Goal: Communication & Community: Share content

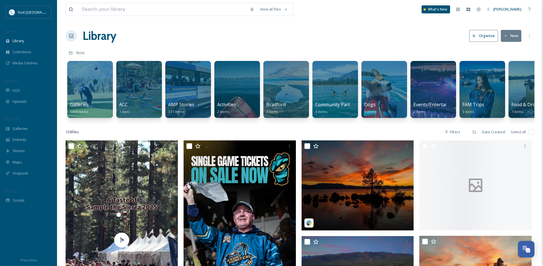
scroll to position [67, 0]
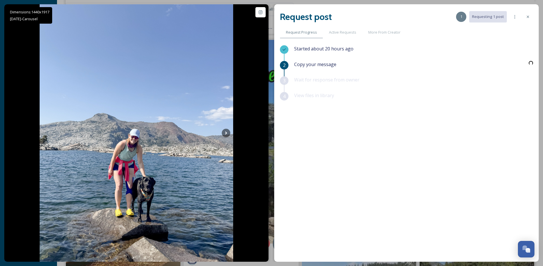
scroll to position [34863, 0]
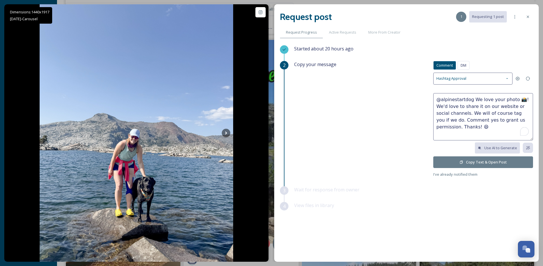
drag, startPoint x: 495, startPoint y: 100, endPoint x: 518, endPoint y: 100, distance: 22.8
click at [518, 100] on textarea "@alpinestartdog We love your photo 📸! We'd love to share it on our website or s…" at bounding box center [483, 116] width 100 height 47
click at [508, 101] on textarea "@alpinestartdog We love your photo 📸! We'd love to share it on our website or s…" at bounding box center [483, 116] width 100 height 47
drag, startPoint x: 518, startPoint y: 100, endPoint x: 473, endPoint y: 100, distance: 44.5
click at [473, 100] on textarea "@alpinestartdog We love your photo 📸! We'd love to share it on our website or s…" at bounding box center [483, 116] width 100 height 47
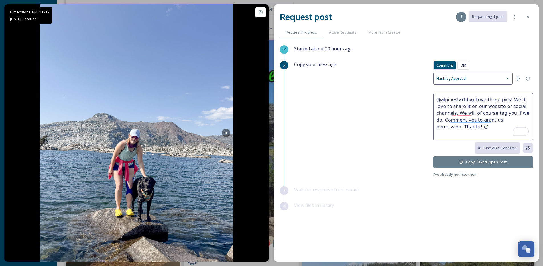
click at [456, 106] on textarea "@alpinestartdog Love these pics! We'd love to share it on our website or social…" at bounding box center [483, 116] width 100 height 47
type textarea "@alpinestartdog Love these pics! We'd love to share one or two on our website o…"
click at [461, 167] on button "Copy Text & Open Post" at bounding box center [483, 163] width 100 height 12
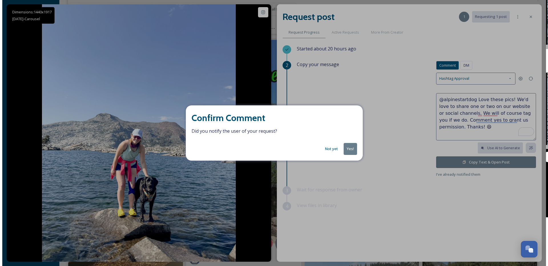
scroll to position [34862, 0]
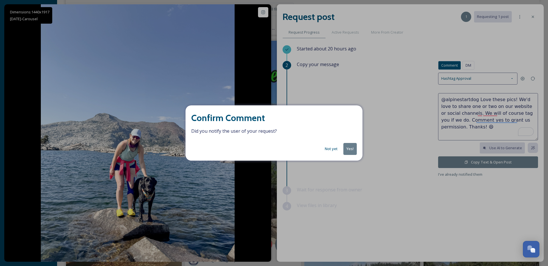
click at [352, 154] on button "Yes!" at bounding box center [349, 149] width 13 height 12
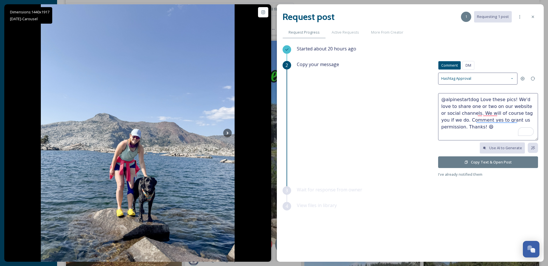
click at [352, 151] on div "Copy your message Comment DM Comment DM Hashtag Approval @alpinestartdog Love t…" at bounding box center [417, 119] width 241 height 117
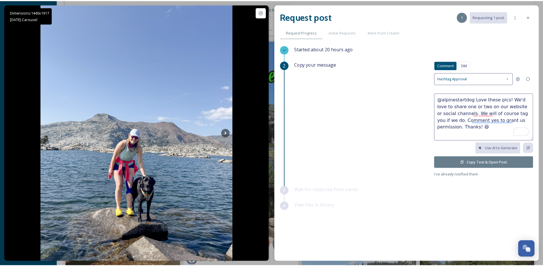
scroll to position [34863, 0]
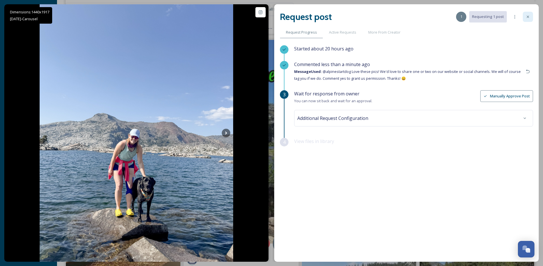
click at [530, 18] on icon at bounding box center [528, 17] width 5 height 5
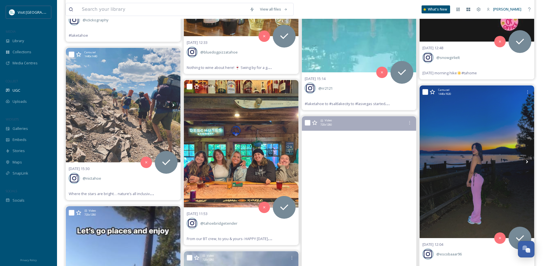
scroll to position [33946, 0]
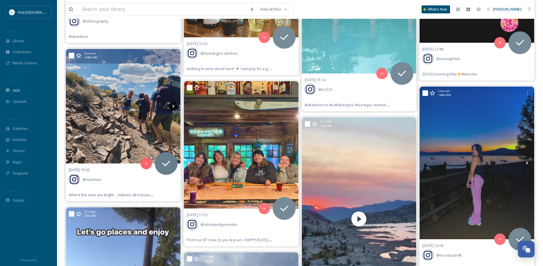
click at [174, 108] on icon at bounding box center [173, 106] width 9 height 9
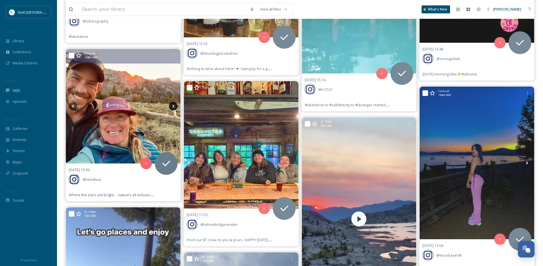
click at [174, 108] on icon at bounding box center [173, 106] width 9 height 9
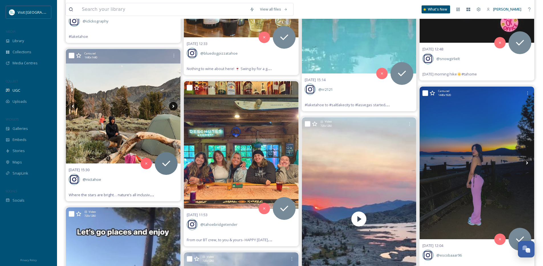
click at [174, 108] on icon at bounding box center [173, 106] width 9 height 9
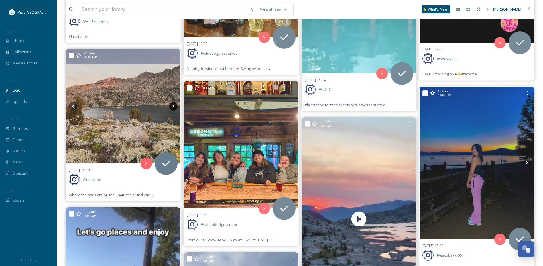
click at [174, 108] on icon at bounding box center [173, 106] width 9 height 9
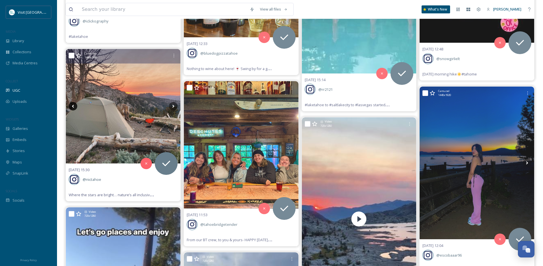
click at [73, 104] on icon at bounding box center [73, 106] width 9 height 9
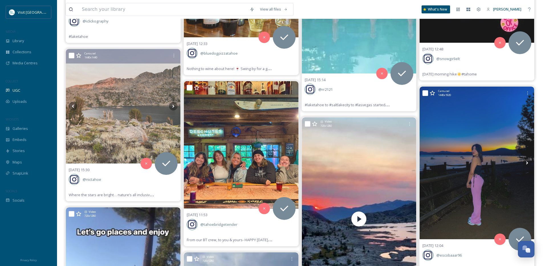
scroll to position [33934, 0]
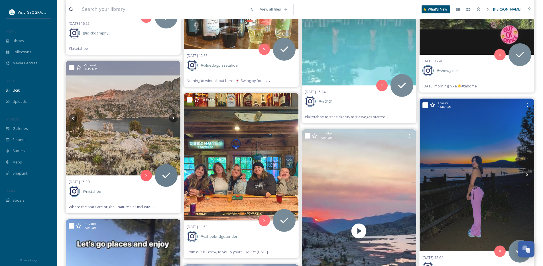
click at [76, 119] on icon at bounding box center [73, 118] width 9 height 9
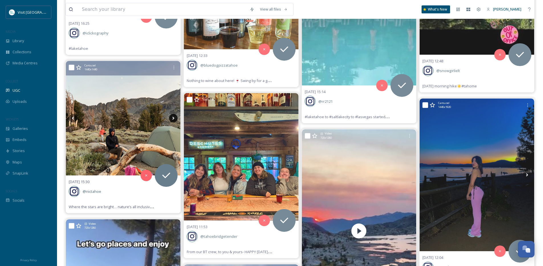
click at [173, 118] on icon at bounding box center [173, 118] width 2 height 3
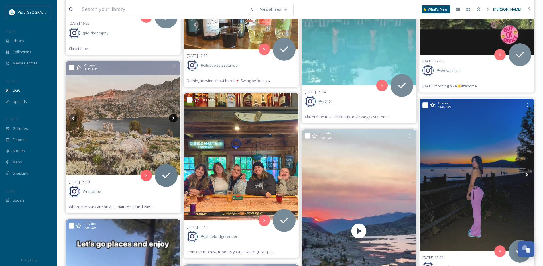
click at [173, 118] on icon at bounding box center [173, 118] width 2 height 3
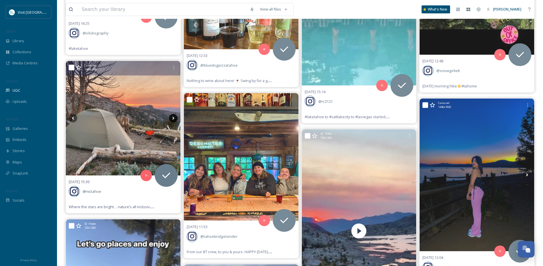
click at [173, 118] on icon at bounding box center [173, 118] width 2 height 3
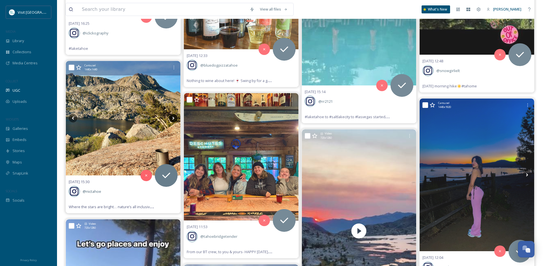
click at [173, 118] on icon at bounding box center [173, 118] width 2 height 3
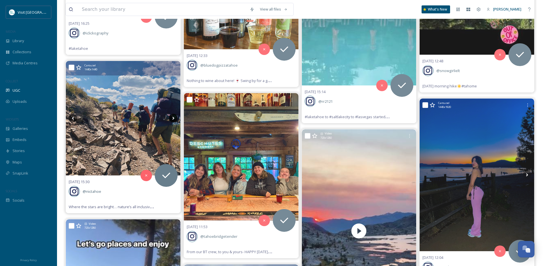
click at [173, 118] on icon at bounding box center [173, 118] width 2 height 3
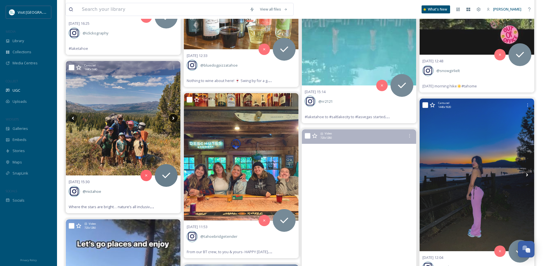
click at [173, 118] on icon at bounding box center [173, 118] width 9 height 9
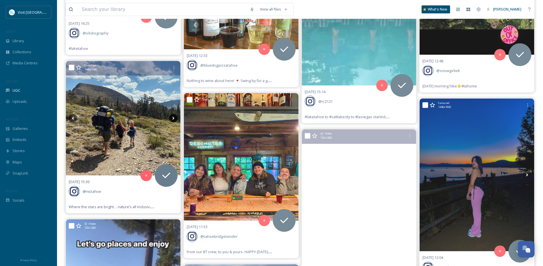
click at [174, 120] on icon at bounding box center [173, 118] width 9 height 9
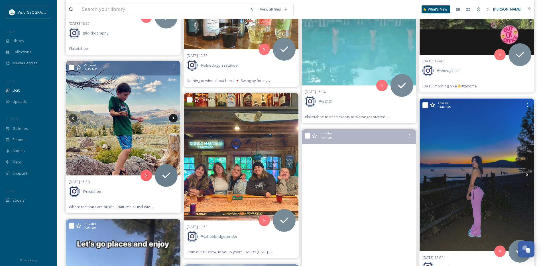
click at [174, 120] on icon at bounding box center [173, 118] width 9 height 9
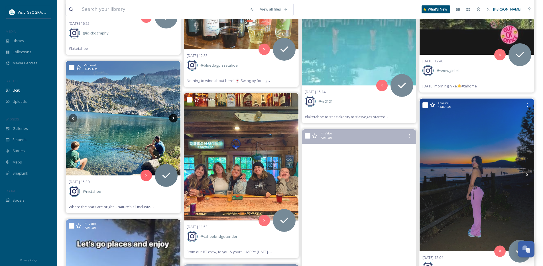
click at [174, 120] on icon at bounding box center [173, 118] width 9 height 9
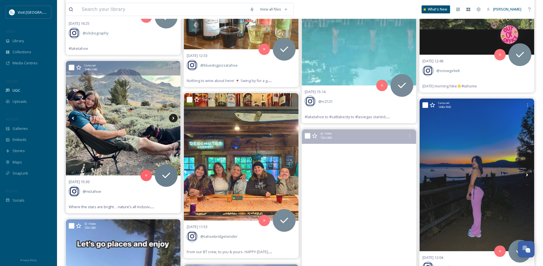
click at [172, 117] on icon at bounding box center [173, 118] width 9 height 9
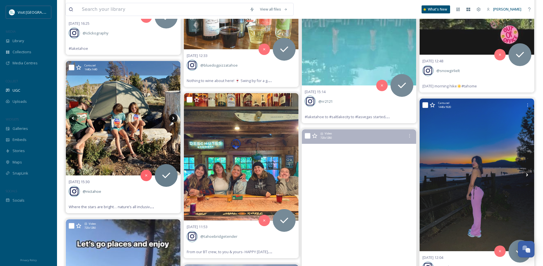
click at [172, 117] on icon at bounding box center [173, 118] width 9 height 9
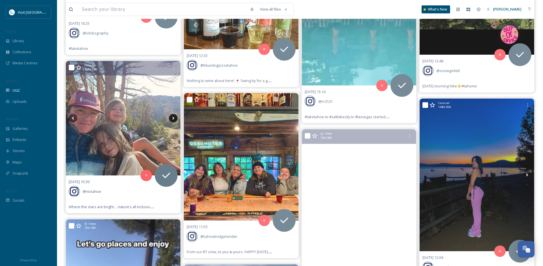
click at [172, 117] on icon at bounding box center [173, 118] width 9 height 9
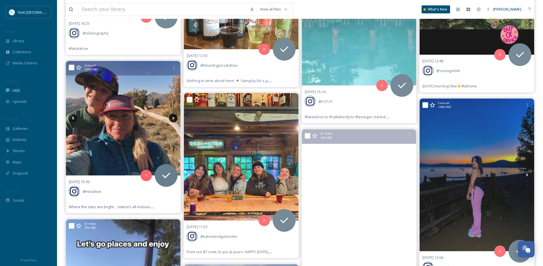
click at [172, 117] on icon at bounding box center [173, 118] width 9 height 9
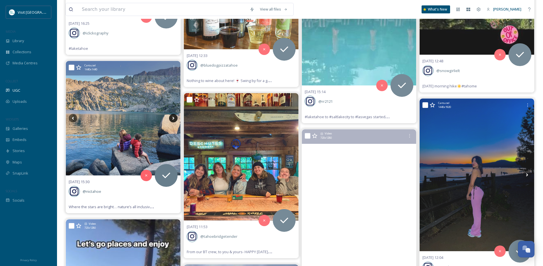
click at [172, 117] on icon at bounding box center [173, 118] width 9 height 9
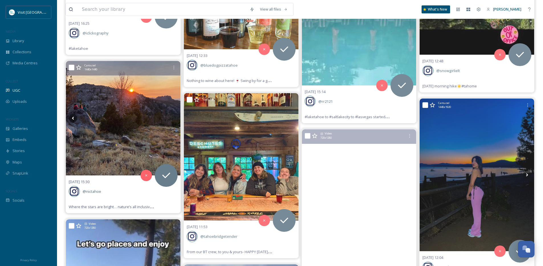
click at [172, 117] on icon at bounding box center [173, 118] width 9 height 9
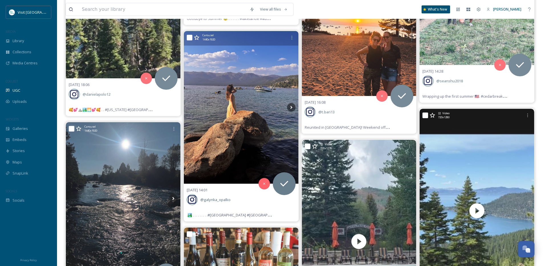
scroll to position [33620, 0]
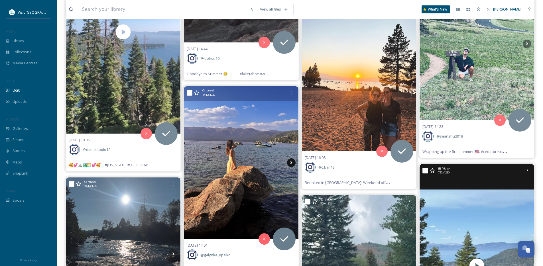
click at [289, 165] on icon at bounding box center [291, 163] width 9 height 9
click at [289, 164] on icon at bounding box center [291, 163] width 9 height 9
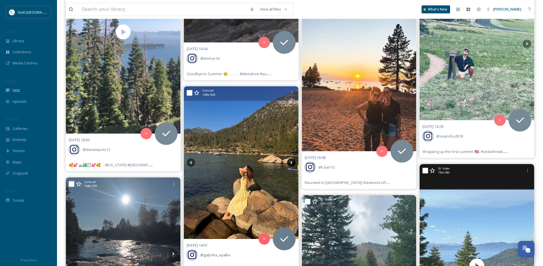
click at [289, 164] on icon at bounding box center [291, 163] width 9 height 9
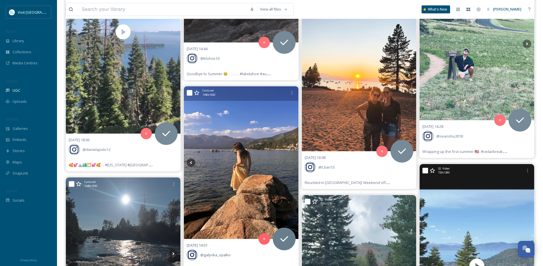
click at [289, 164] on icon at bounding box center [291, 163] width 9 height 9
click at [191, 164] on icon at bounding box center [191, 163] width 9 height 9
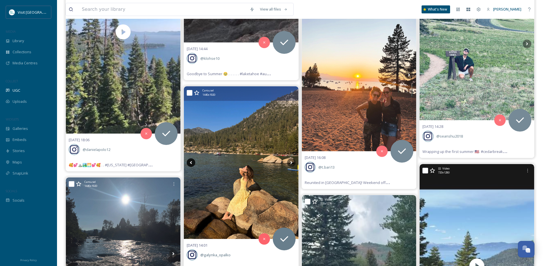
click at [191, 164] on icon at bounding box center [191, 163] width 9 height 9
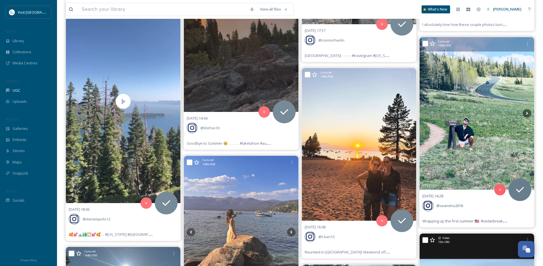
scroll to position [33544, 0]
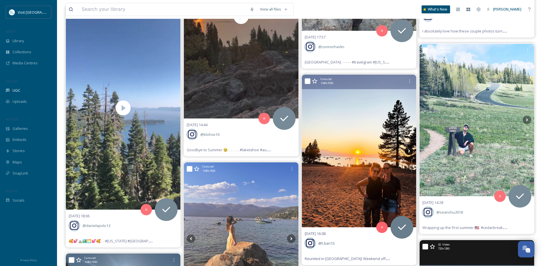
click at [409, 152] on icon at bounding box center [409, 151] width 2 height 3
click at [409, 152] on icon at bounding box center [409, 151] width 9 height 9
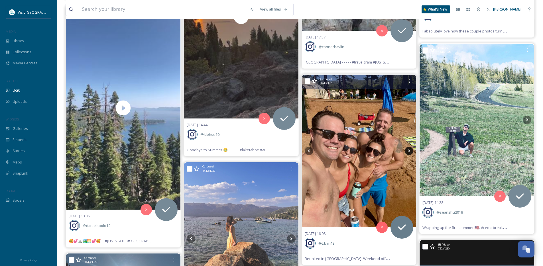
click at [409, 152] on icon at bounding box center [409, 151] width 9 height 9
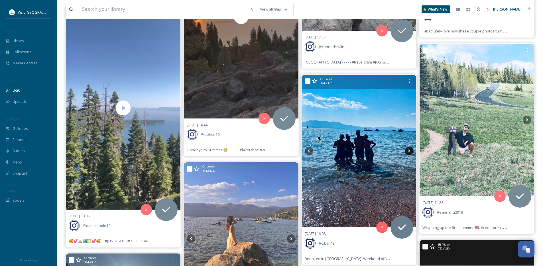
click at [409, 153] on icon at bounding box center [409, 151] width 9 height 9
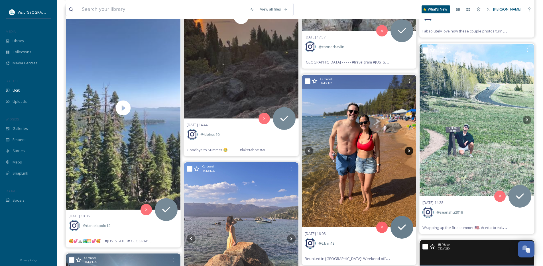
click at [409, 153] on icon at bounding box center [409, 151] width 9 height 9
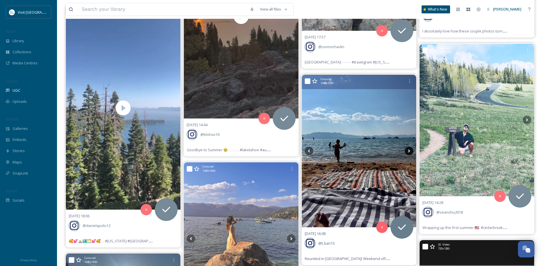
click at [409, 153] on icon at bounding box center [409, 151] width 9 height 9
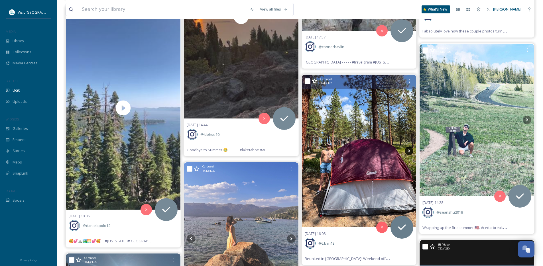
click at [409, 153] on icon at bounding box center [409, 151] width 9 height 9
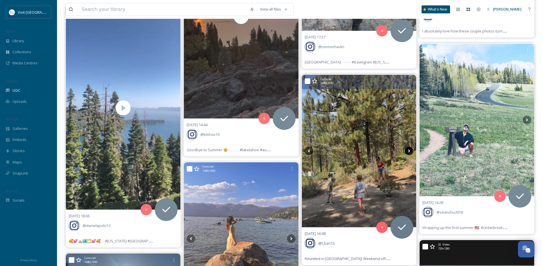
click at [409, 153] on icon at bounding box center [409, 151] width 9 height 9
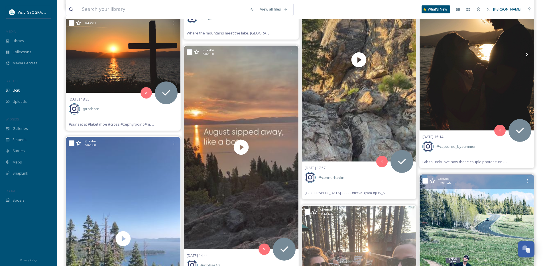
scroll to position [33543, 0]
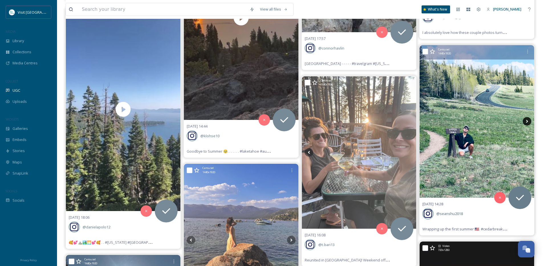
click at [525, 121] on icon at bounding box center [527, 121] width 9 height 9
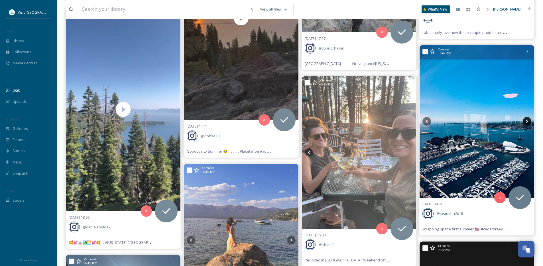
click at [525, 121] on icon at bounding box center [527, 121] width 9 height 9
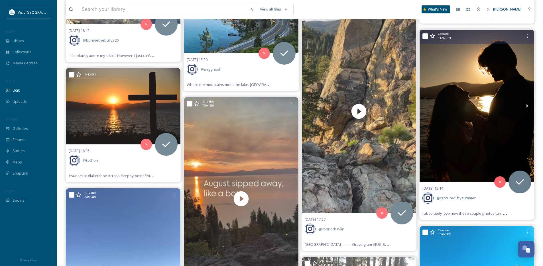
scroll to position [33361, 0]
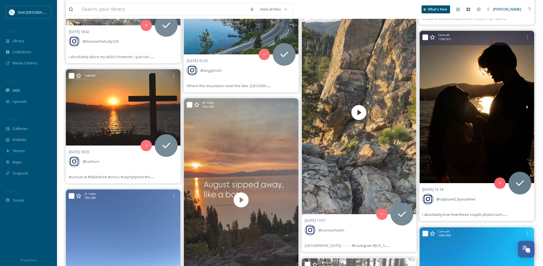
click at [531, 107] on icon at bounding box center [527, 107] width 9 height 9
click at [530, 107] on icon at bounding box center [527, 107] width 9 height 9
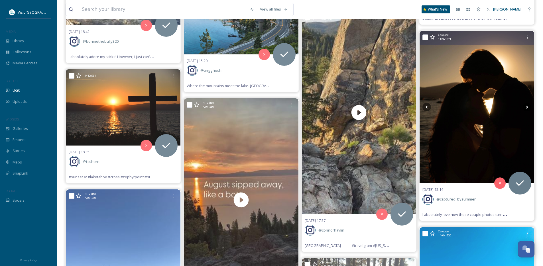
click at [528, 107] on icon at bounding box center [527, 107] width 9 height 9
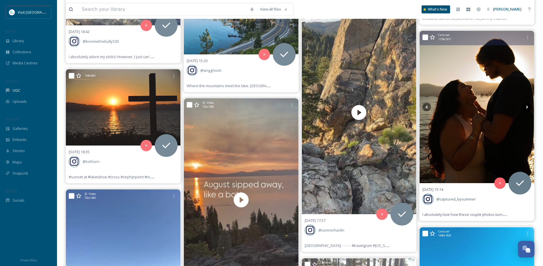
click at [527, 107] on icon at bounding box center [527, 107] width 9 height 9
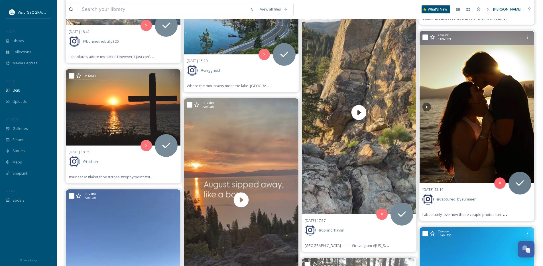
click at [527, 107] on icon at bounding box center [527, 107] width 9 height 9
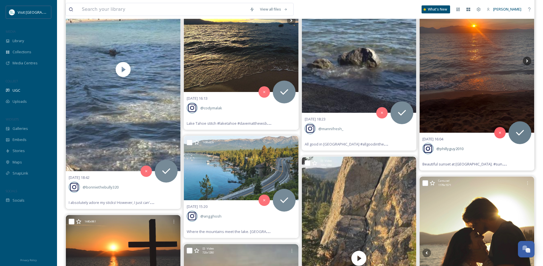
scroll to position [33160, 0]
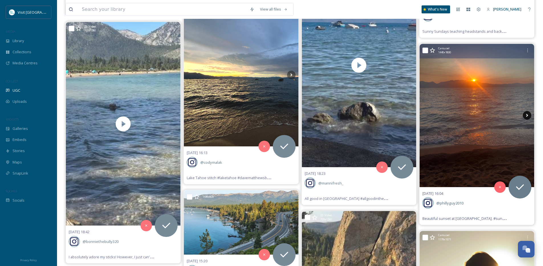
click at [528, 115] on icon at bounding box center [527, 115] width 9 height 9
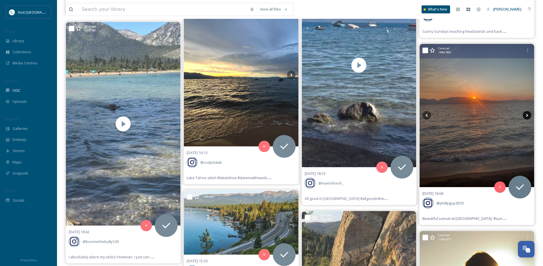
click at [528, 115] on icon at bounding box center [527, 115] width 9 height 9
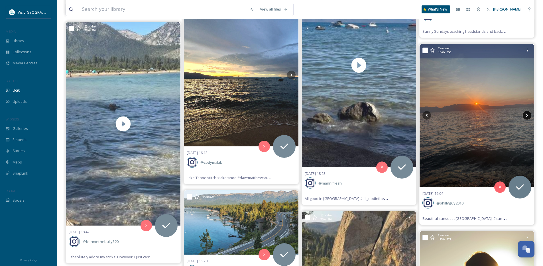
click at [528, 115] on icon at bounding box center [527, 115] width 9 height 9
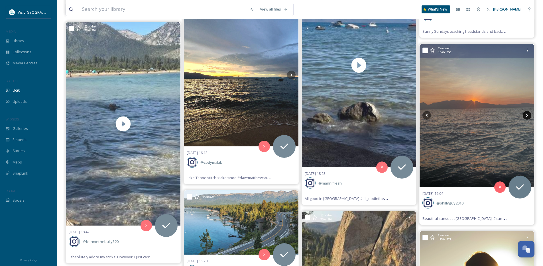
click at [528, 115] on icon at bounding box center [527, 115] width 9 height 9
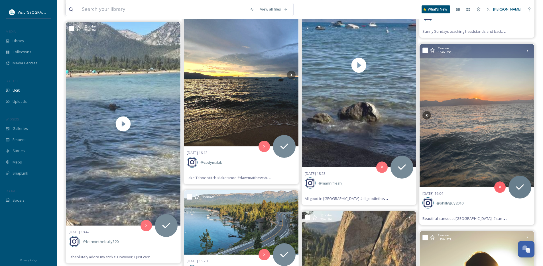
click at [528, 115] on icon at bounding box center [527, 115] width 9 height 9
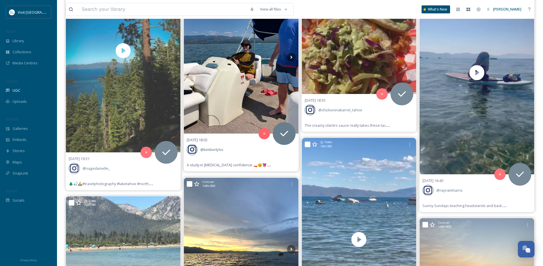
scroll to position [32933, 0]
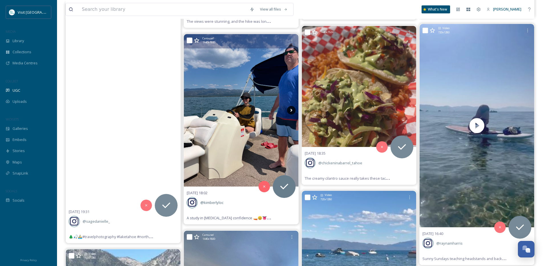
click at [292, 110] on icon at bounding box center [291, 110] width 9 height 9
click at [291, 111] on icon at bounding box center [291, 110] width 2 height 3
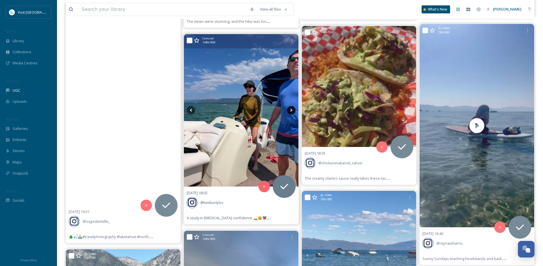
click at [291, 111] on icon at bounding box center [291, 110] width 2 height 3
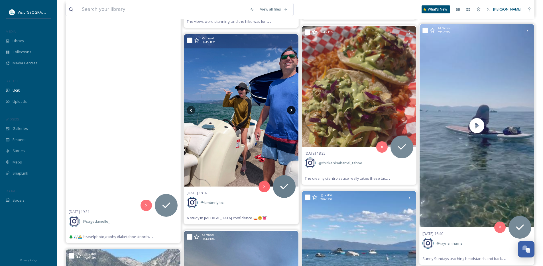
click at [291, 111] on icon at bounding box center [291, 110] width 2 height 3
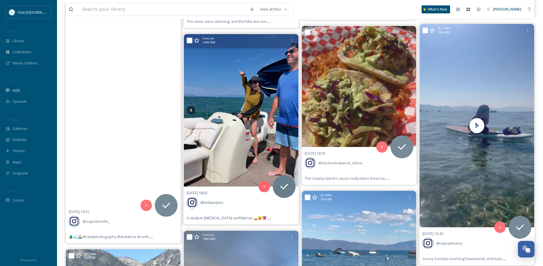
click at [291, 111] on icon at bounding box center [291, 110] width 2 height 3
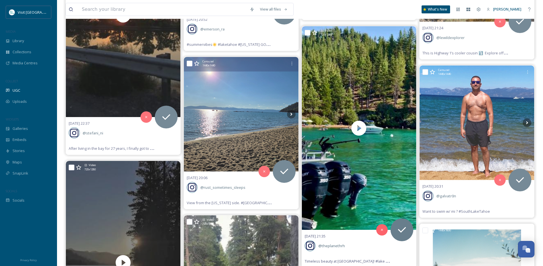
scroll to position [32121, 0]
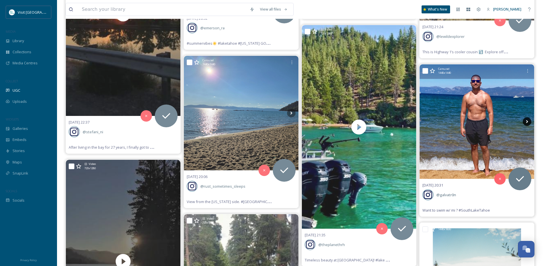
click at [524, 124] on icon at bounding box center [527, 121] width 9 height 9
click at [527, 122] on icon at bounding box center [527, 121] width 2 height 3
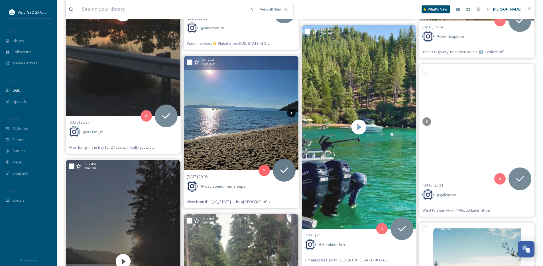
click at [291, 113] on icon at bounding box center [291, 113] width 2 height 3
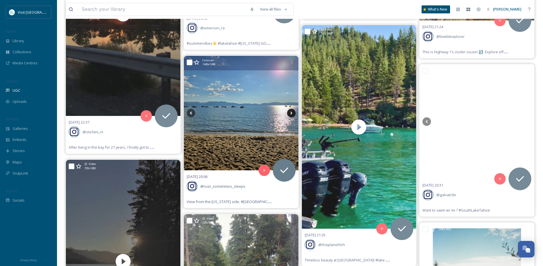
click at [291, 113] on icon at bounding box center [291, 113] width 2 height 3
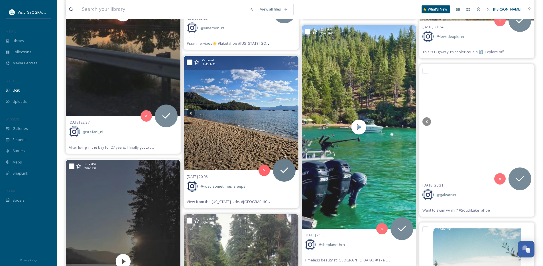
click at [291, 113] on icon at bounding box center [291, 113] width 2 height 3
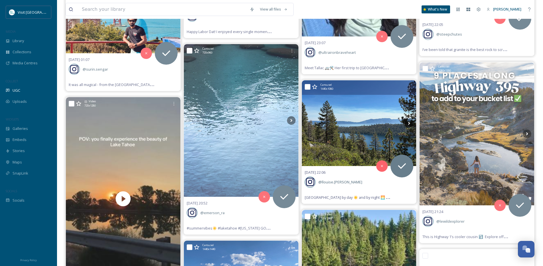
scroll to position [31935, 0]
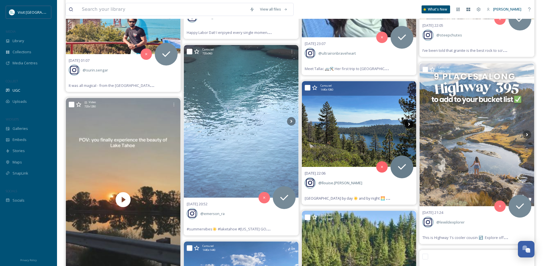
click at [407, 122] on icon at bounding box center [409, 124] width 9 height 9
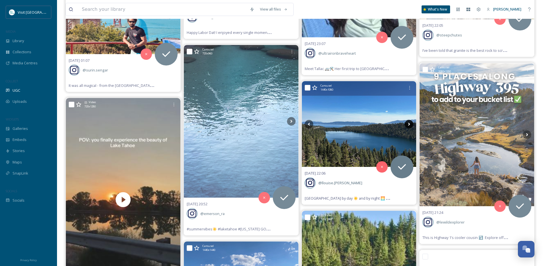
click at [411, 127] on icon at bounding box center [409, 124] width 9 height 9
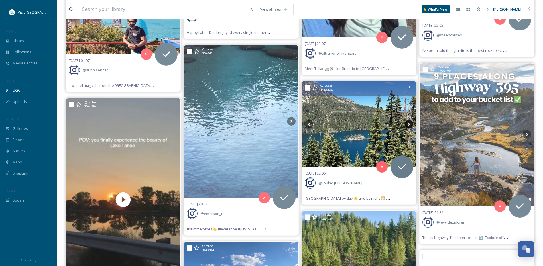
click at [411, 125] on icon at bounding box center [409, 124] width 9 height 9
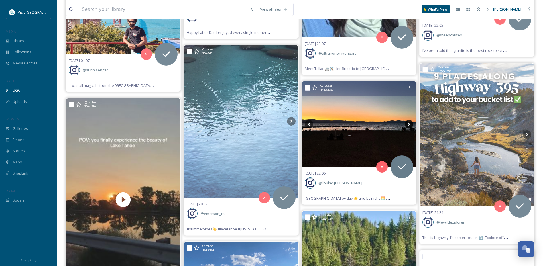
click at [411, 125] on icon at bounding box center [409, 124] width 9 height 9
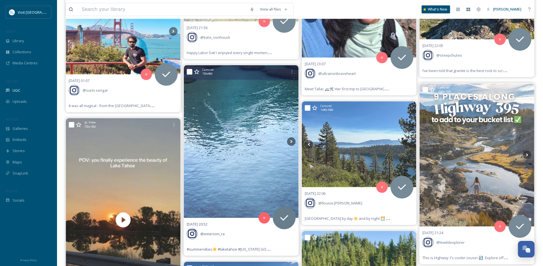
scroll to position [31914, 0]
click at [293, 142] on icon at bounding box center [291, 142] width 9 height 9
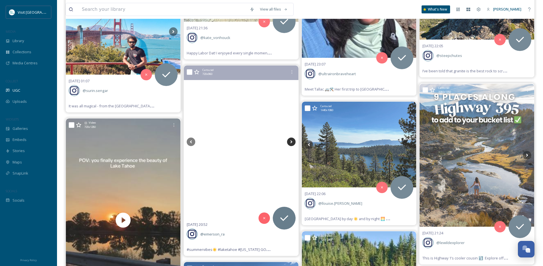
click at [293, 142] on icon at bounding box center [291, 142] width 9 height 9
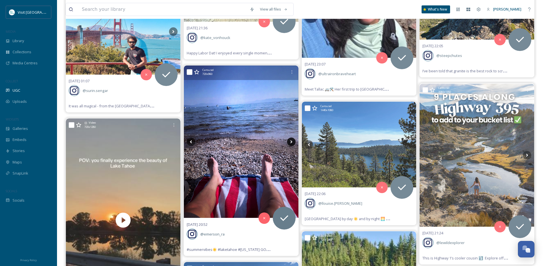
click at [292, 142] on icon at bounding box center [291, 142] width 2 height 3
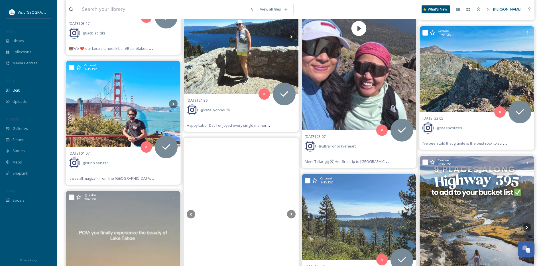
scroll to position [31834, 0]
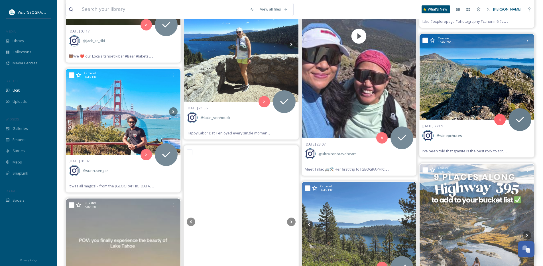
click at [454, 119] on img at bounding box center [477, 77] width 115 height 86
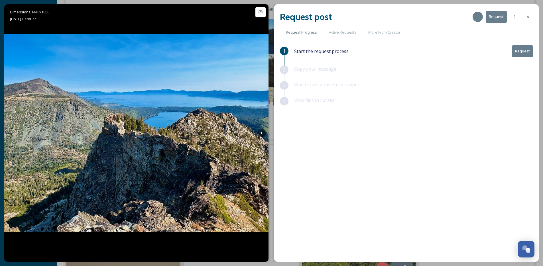
click at [528, 18] on icon at bounding box center [528, 17] width 5 height 5
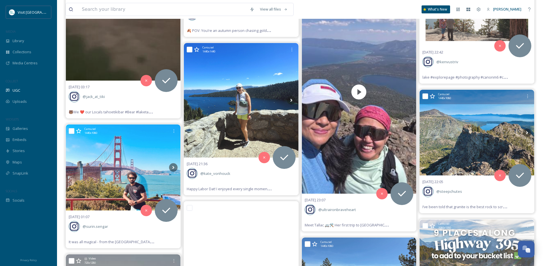
scroll to position [31779, 0]
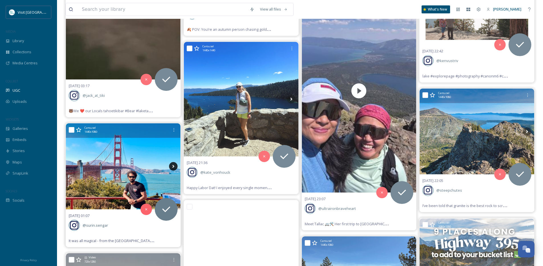
click at [173, 165] on icon at bounding box center [173, 166] width 9 height 9
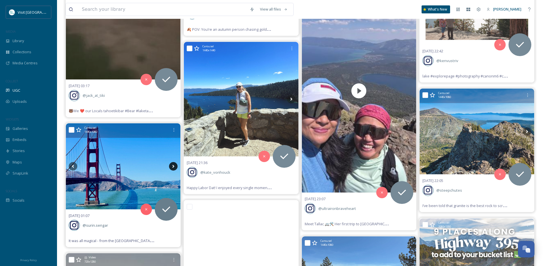
click at [173, 165] on icon at bounding box center [173, 166] width 9 height 9
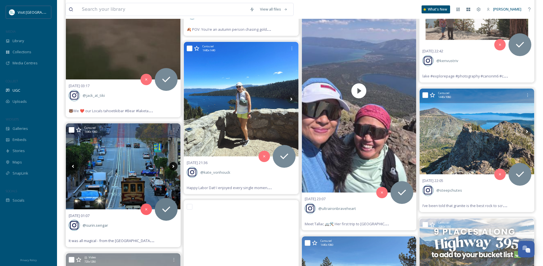
click at [173, 165] on icon at bounding box center [173, 166] width 9 height 9
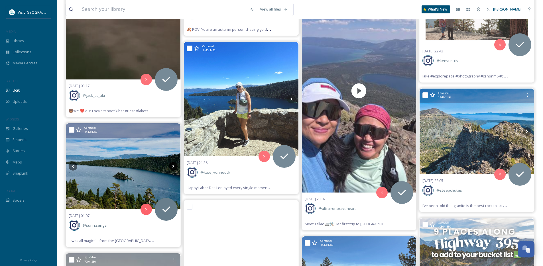
click at [173, 165] on icon at bounding box center [173, 166] width 9 height 9
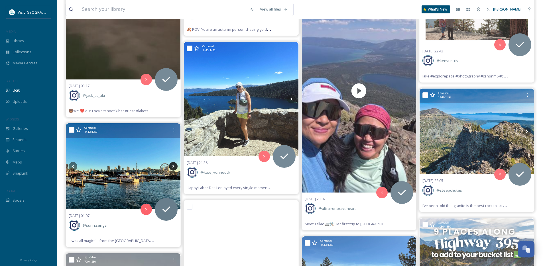
click at [171, 165] on icon at bounding box center [173, 166] width 9 height 9
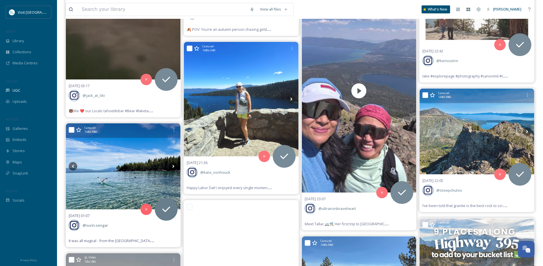
click at [119, 170] on img at bounding box center [123, 166] width 115 height 86
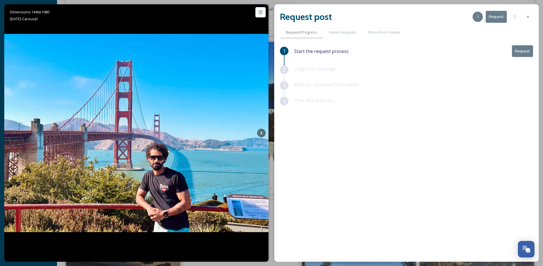
click at [529, 12] on div at bounding box center [528, 17] width 10 height 10
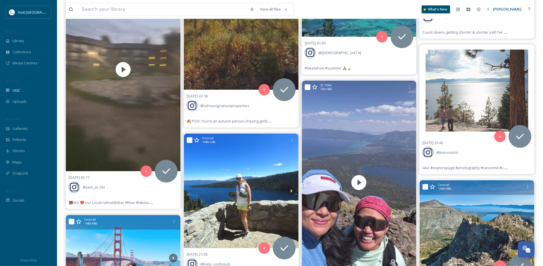
scroll to position [31686, 0]
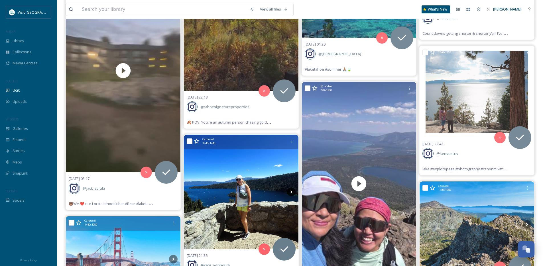
click at [292, 190] on icon at bounding box center [291, 192] width 9 height 9
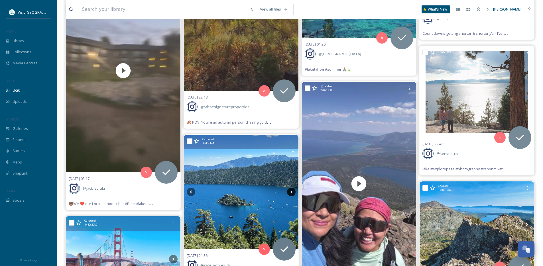
click at [293, 192] on icon at bounding box center [291, 192] width 9 height 9
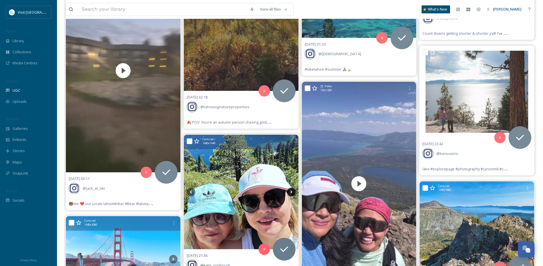
click at [293, 192] on icon at bounding box center [291, 192] width 9 height 9
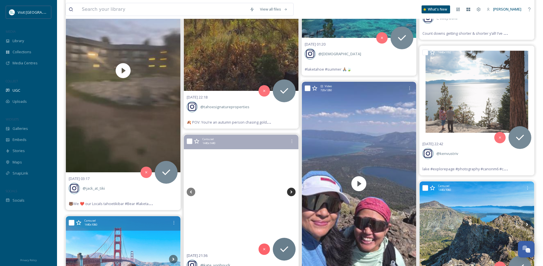
click at [293, 192] on icon at bounding box center [291, 192] width 9 height 9
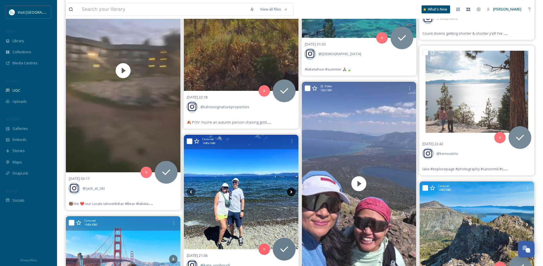
click at [293, 192] on icon at bounding box center [291, 192] width 9 height 9
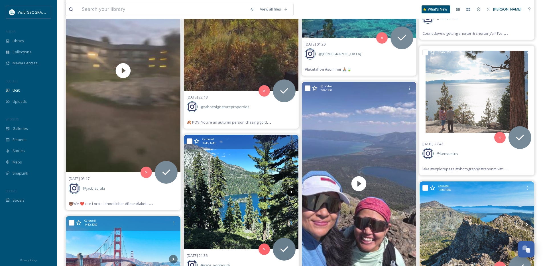
click at [293, 192] on icon at bounding box center [291, 192] width 9 height 9
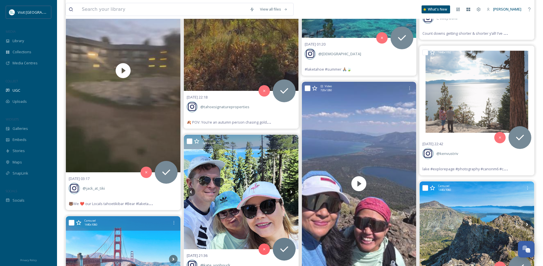
click at [293, 192] on icon at bounding box center [291, 192] width 9 height 9
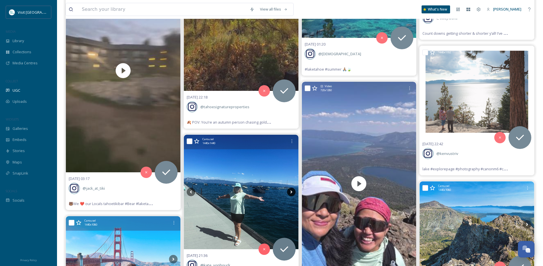
click at [293, 192] on icon at bounding box center [291, 192] width 9 height 9
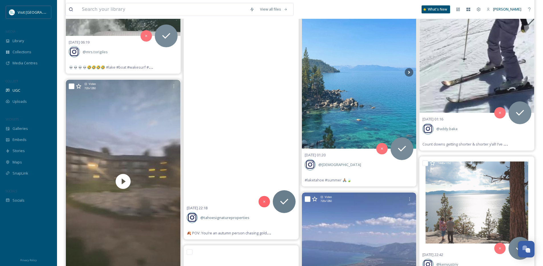
scroll to position [31574, 0]
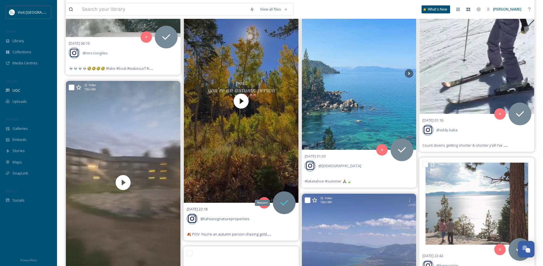
click at [282, 207] on icon at bounding box center [284, 202] width 11 height 11
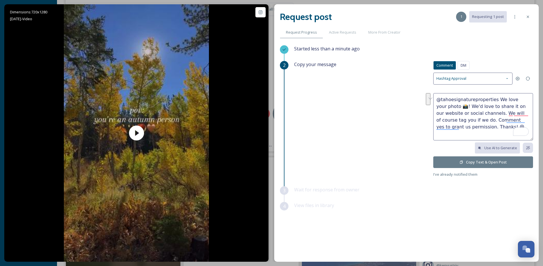
drag, startPoint x: 495, startPoint y: 99, endPoint x: 456, endPoint y: 107, distance: 39.9
click at [456, 107] on textarea "@tahoesignatureproperties We love your photo 📸! We'd love to share it on our we…" at bounding box center [483, 116] width 100 height 47
type textarea "@tahoesignatureproperties Love this reel! We'd love to share it on our website …"
click at [505, 165] on button "Copy Text & Open Post" at bounding box center [483, 163] width 100 height 12
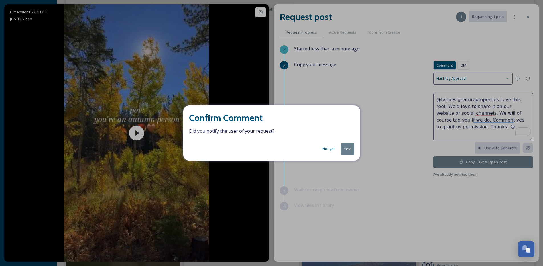
click at [352, 151] on button "Yes!" at bounding box center [347, 149] width 13 height 12
click at [352, 151] on div "Copy your message Comment DM Comment DM Hashtag Approval @tahoesignaturepropert…" at bounding box center [413, 119] width 239 height 117
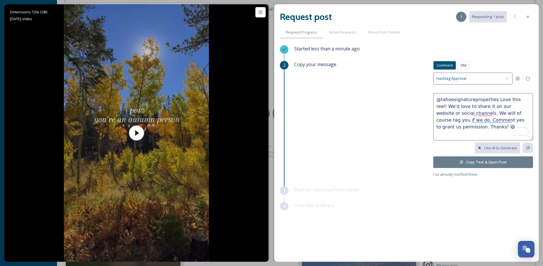
click at [528, 17] on icon at bounding box center [528, 17] width 5 height 5
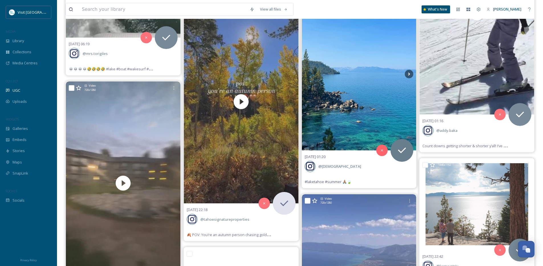
scroll to position [31500, 0]
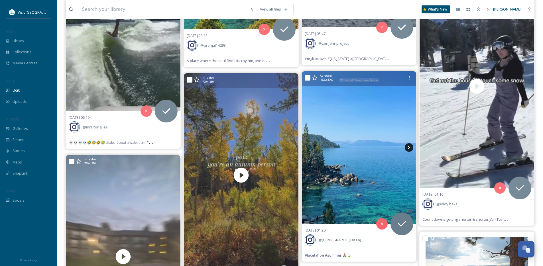
click at [409, 148] on icon at bounding box center [409, 147] width 9 height 9
click at [408, 149] on icon at bounding box center [409, 147] width 9 height 9
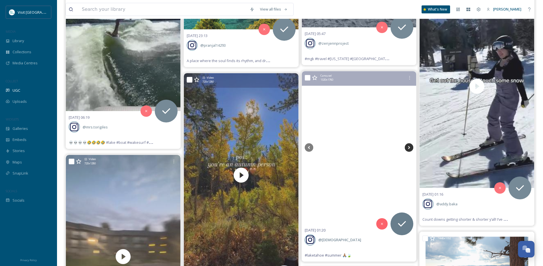
click at [408, 149] on icon at bounding box center [409, 147] width 9 height 9
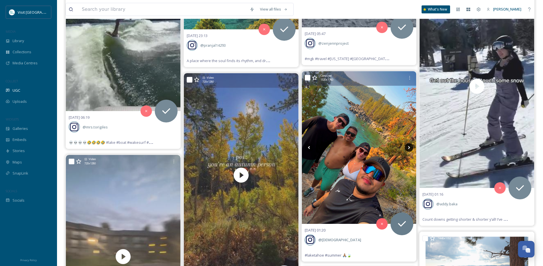
click at [408, 149] on icon at bounding box center [409, 147] width 9 height 9
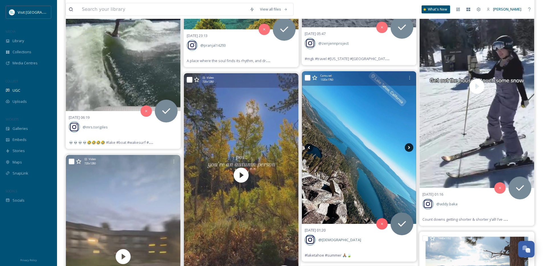
click at [408, 149] on icon at bounding box center [409, 147] width 9 height 9
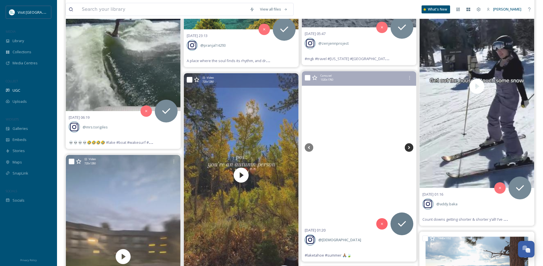
click at [408, 149] on icon at bounding box center [409, 147] width 9 height 9
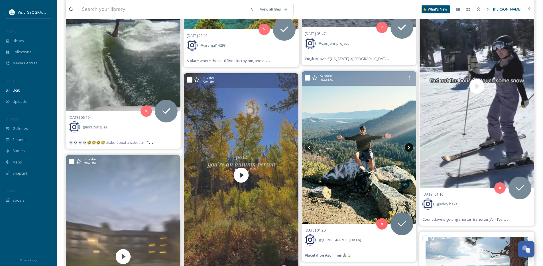
click at [408, 149] on icon at bounding box center [409, 147] width 9 height 9
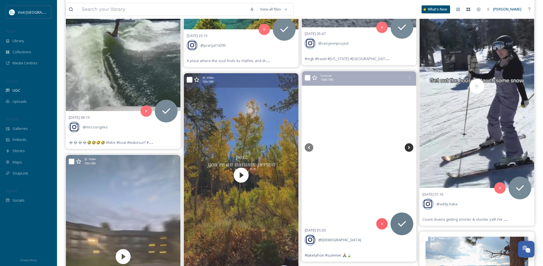
click at [408, 149] on icon at bounding box center [409, 147] width 9 height 9
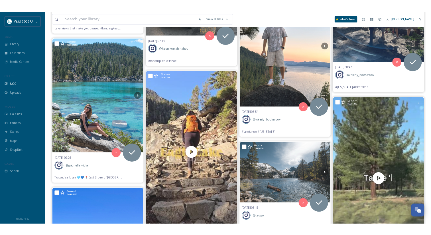
scroll to position [31000, 0]
